Goal: Task Accomplishment & Management: Manage account settings

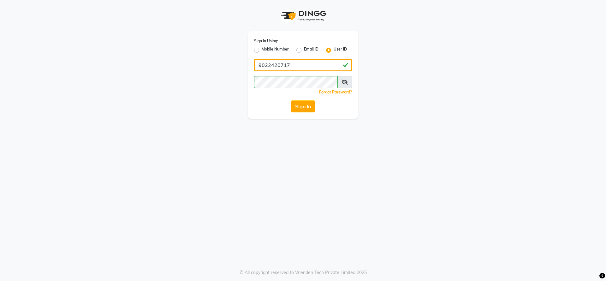
click at [292, 68] on input "9022420717" at bounding box center [303, 65] width 98 height 12
type input "dyeverse"
click at [340, 83] on span at bounding box center [344, 82] width 15 height 12
click at [457, 97] on div "Sign In Using: Mobile Number Email ID User ID dyeverse Remember me Forgot Passw…" at bounding box center [303, 59] width 360 height 119
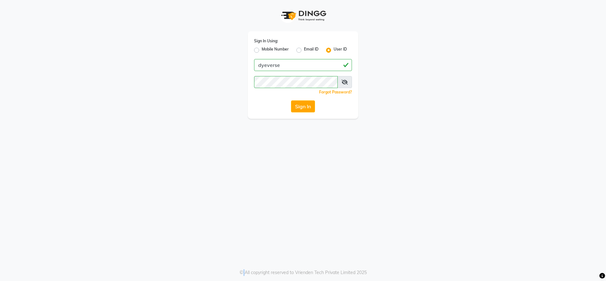
click at [457, 97] on div "Sign In Using: Mobile Number Email ID User ID dyeverse Remember me Forgot Passw…" at bounding box center [303, 59] width 360 height 119
click at [297, 108] on button "Sign In" at bounding box center [303, 106] width 24 height 12
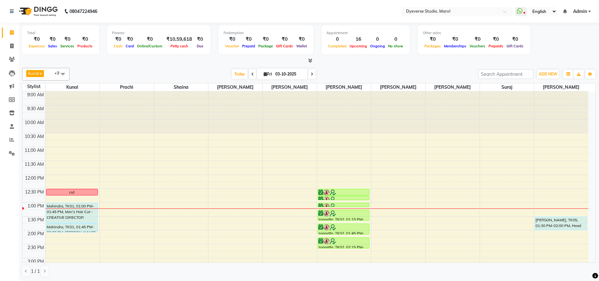
click at [15, 145] on li "Reports" at bounding box center [9, 140] width 19 height 14
click at [11, 155] on icon at bounding box center [12, 153] width 6 height 5
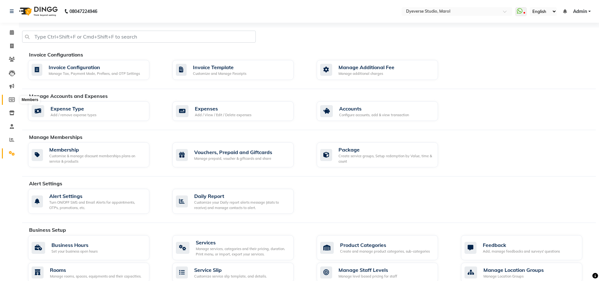
click at [11, 98] on icon at bounding box center [12, 99] width 6 height 5
select select
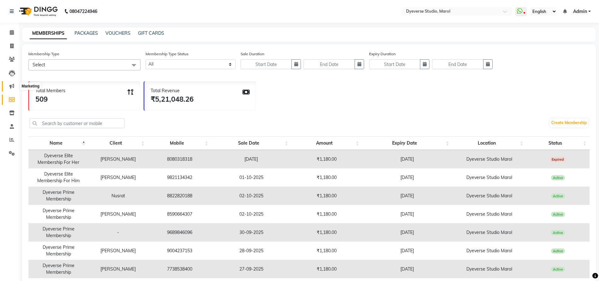
click at [11, 85] on icon at bounding box center [11, 86] width 5 height 5
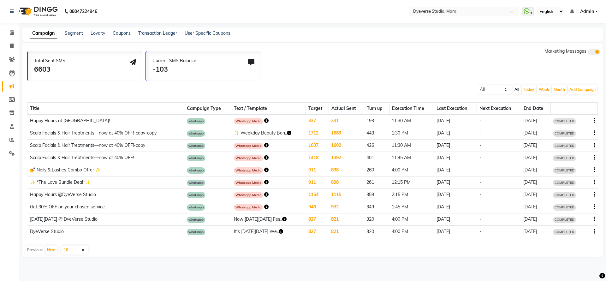
click at [98, 27] on div "08047224946 Select Location × Dyeverse Studio, Marol WhatsApp Status ✕ Status: …" at bounding box center [303, 140] width 606 height 281
click at [98, 31] on link "Loyalty" at bounding box center [98, 33] width 15 height 6
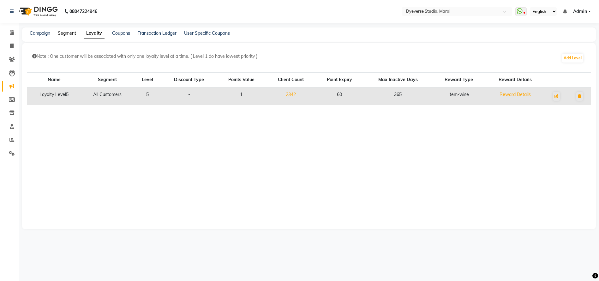
click at [69, 32] on link "Segment" at bounding box center [67, 33] width 18 height 6
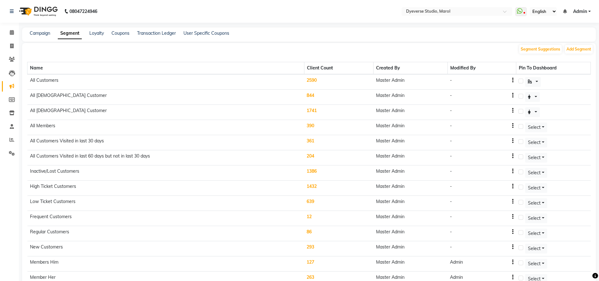
click at [312, 80] on td "2590" at bounding box center [338, 81] width 69 height 15
click at [315, 77] on td "2590" at bounding box center [338, 81] width 69 height 15
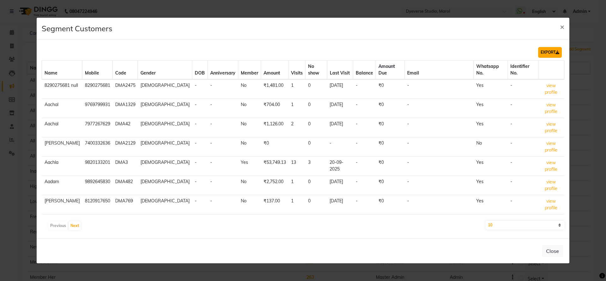
click at [542, 58] on button "EXPORT" at bounding box center [550, 52] width 24 height 11
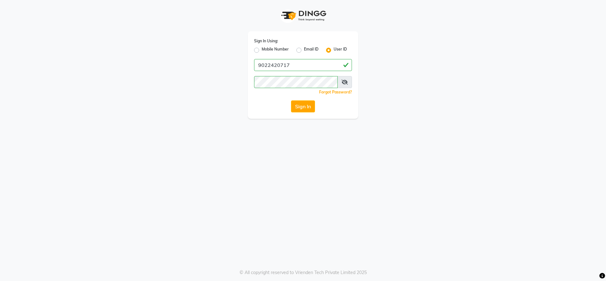
click at [306, 103] on button "Sign In" at bounding box center [303, 106] width 24 height 12
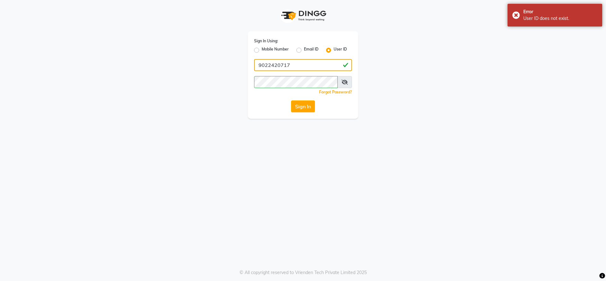
click at [330, 63] on input "9022420717" at bounding box center [303, 65] width 98 height 12
type input "d"
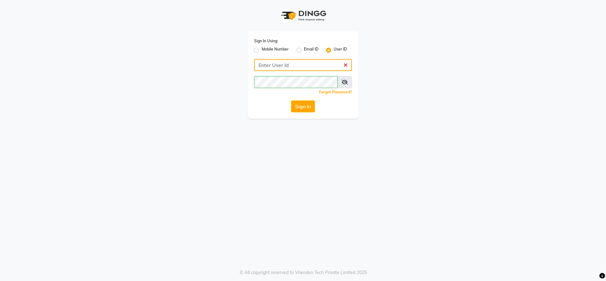
type input "9022420717"
click at [308, 104] on button "Sign In" at bounding box center [303, 106] width 24 height 12
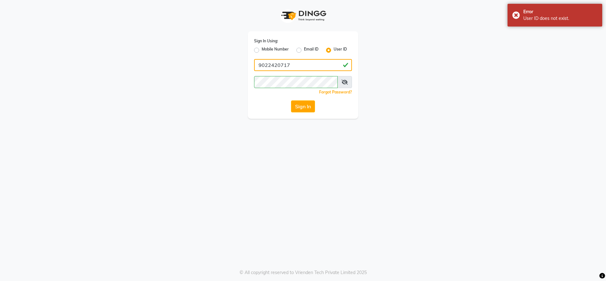
click at [297, 67] on input "9022420717" at bounding box center [303, 65] width 98 height 12
